Goal: Find specific page/section: Find specific page/section

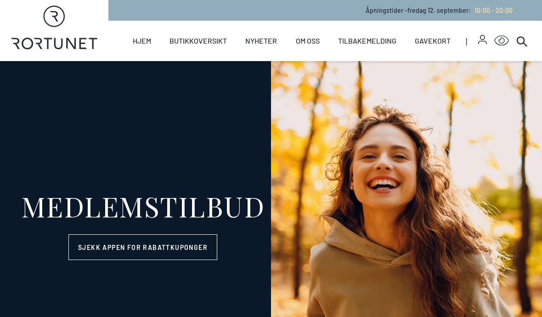
select select "NO"
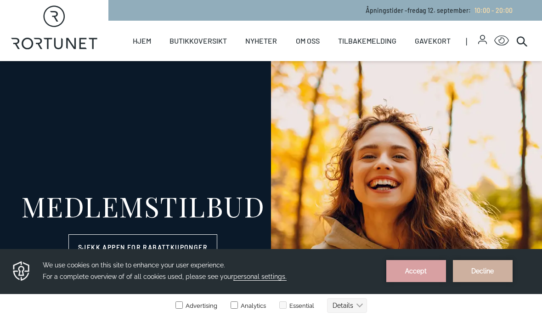
click at [0, 0] on link "Butikker" at bounding box center [0, 0] width 0 height 0
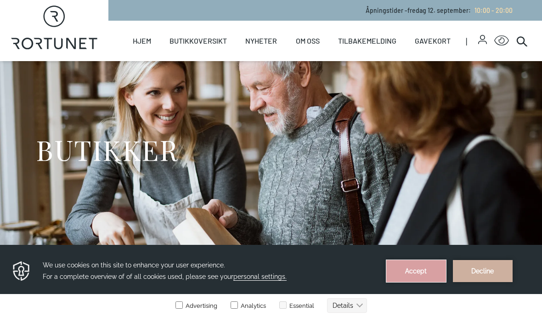
click at [420, 276] on button "Accept" at bounding box center [417, 271] width 60 height 22
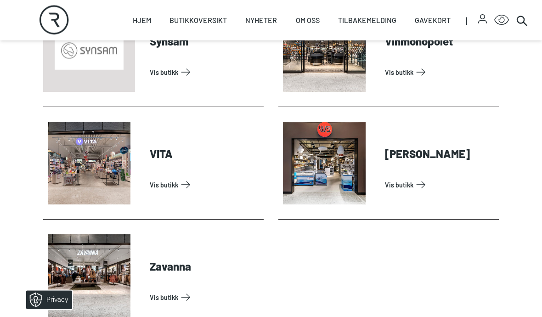
scroll to position [2892, 0]
click at [405, 186] on link "Vis butikk" at bounding box center [440, 184] width 110 height 15
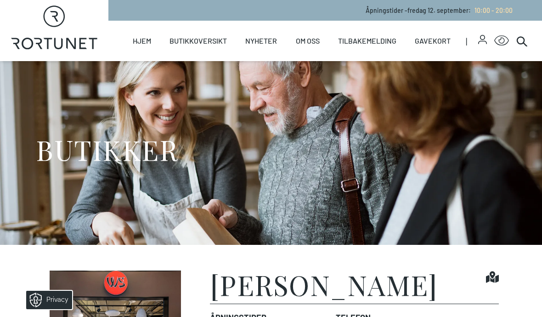
click at [0, 0] on link "Arrangementer" at bounding box center [0, 0] width 0 height 0
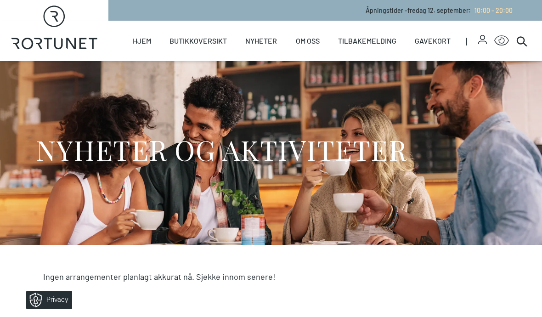
click at [151, 38] on link "Hjem" at bounding box center [142, 41] width 18 height 40
select select "NO"
